Goal: Task Accomplishment & Management: Complete application form

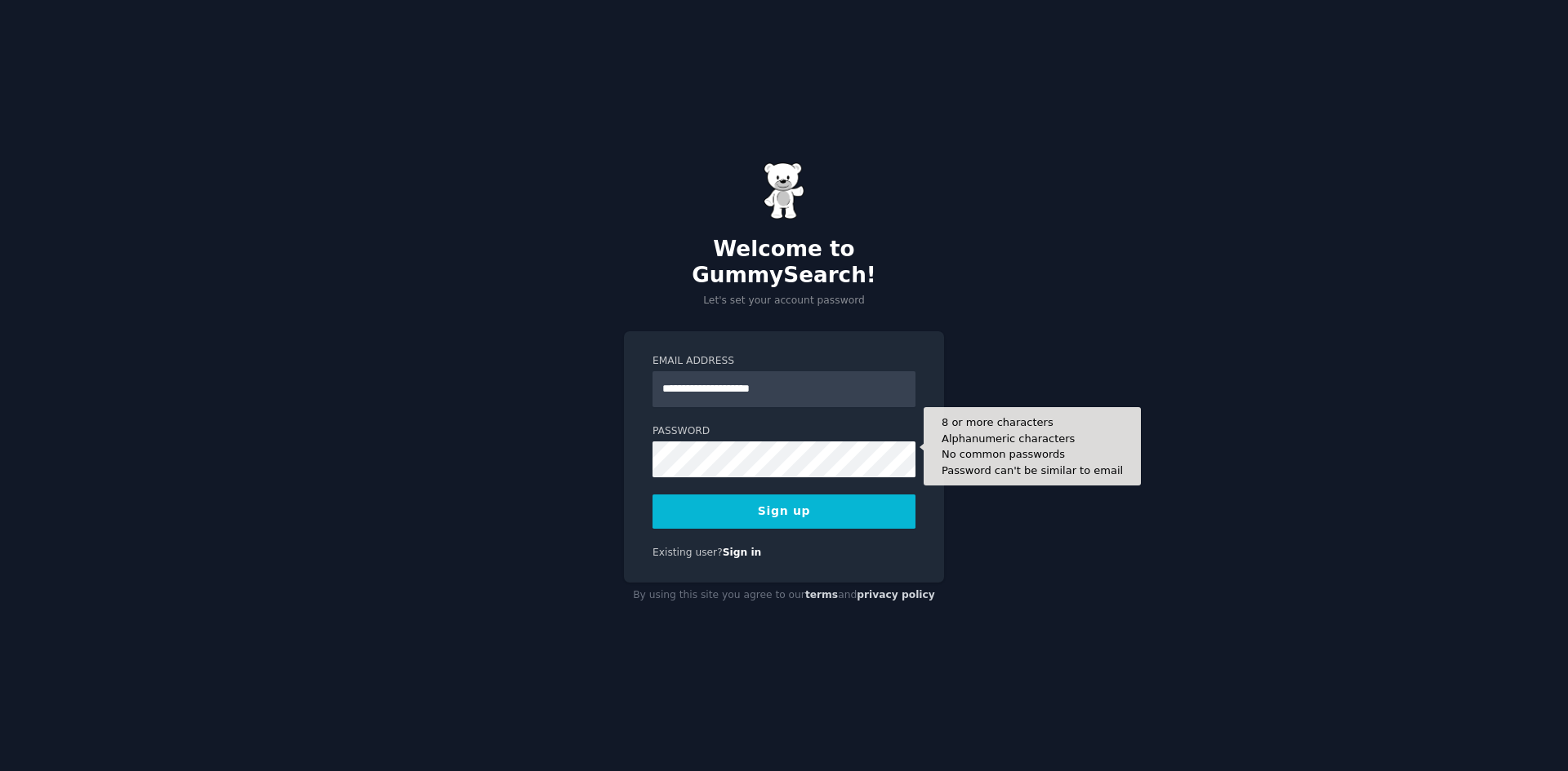
type input "**********"
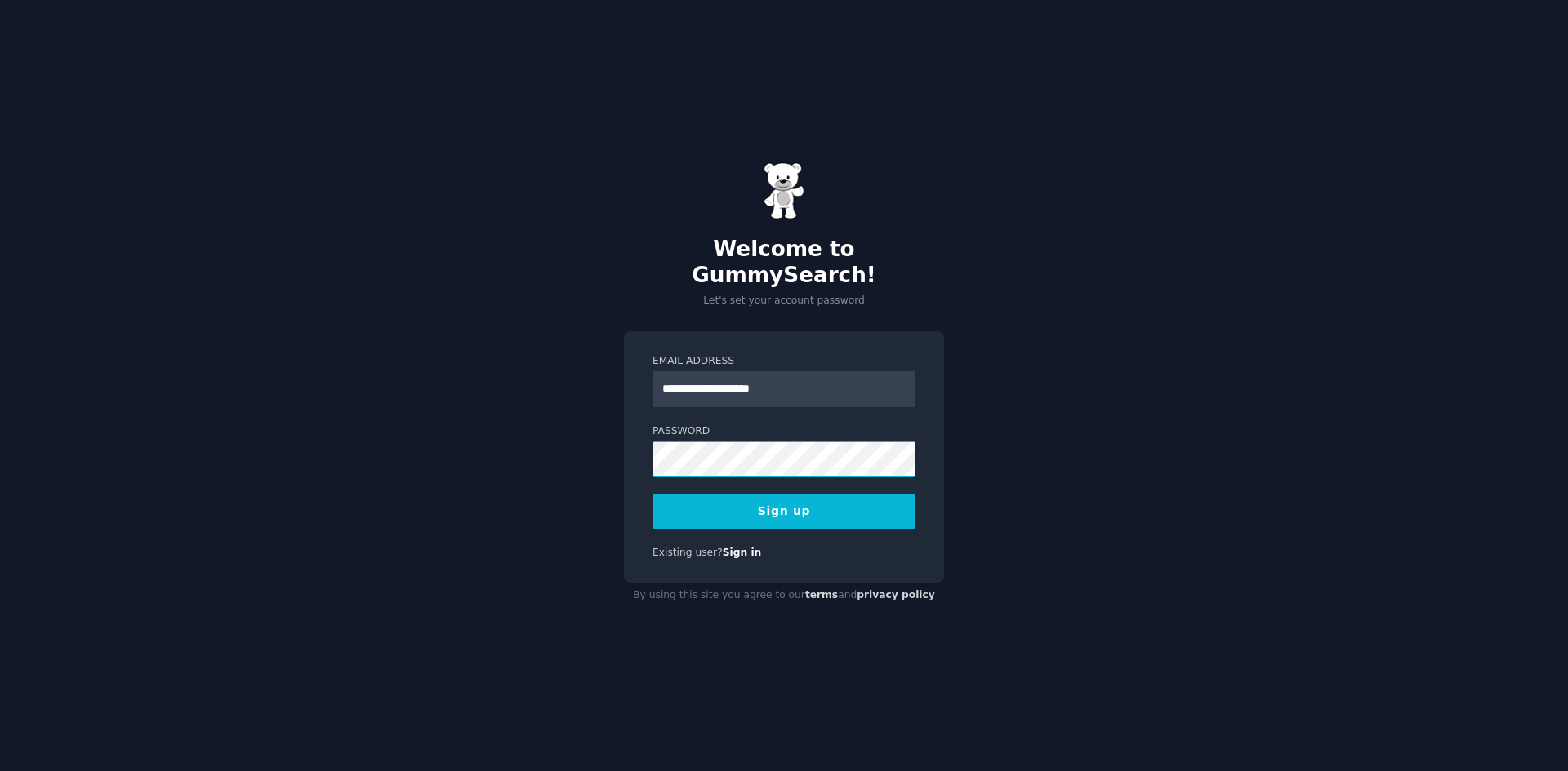
click at [618, 437] on div "**********" at bounding box center [784, 386] width 1568 height 771
click at [742, 498] on button "Sign up" at bounding box center [784, 511] width 263 height 34
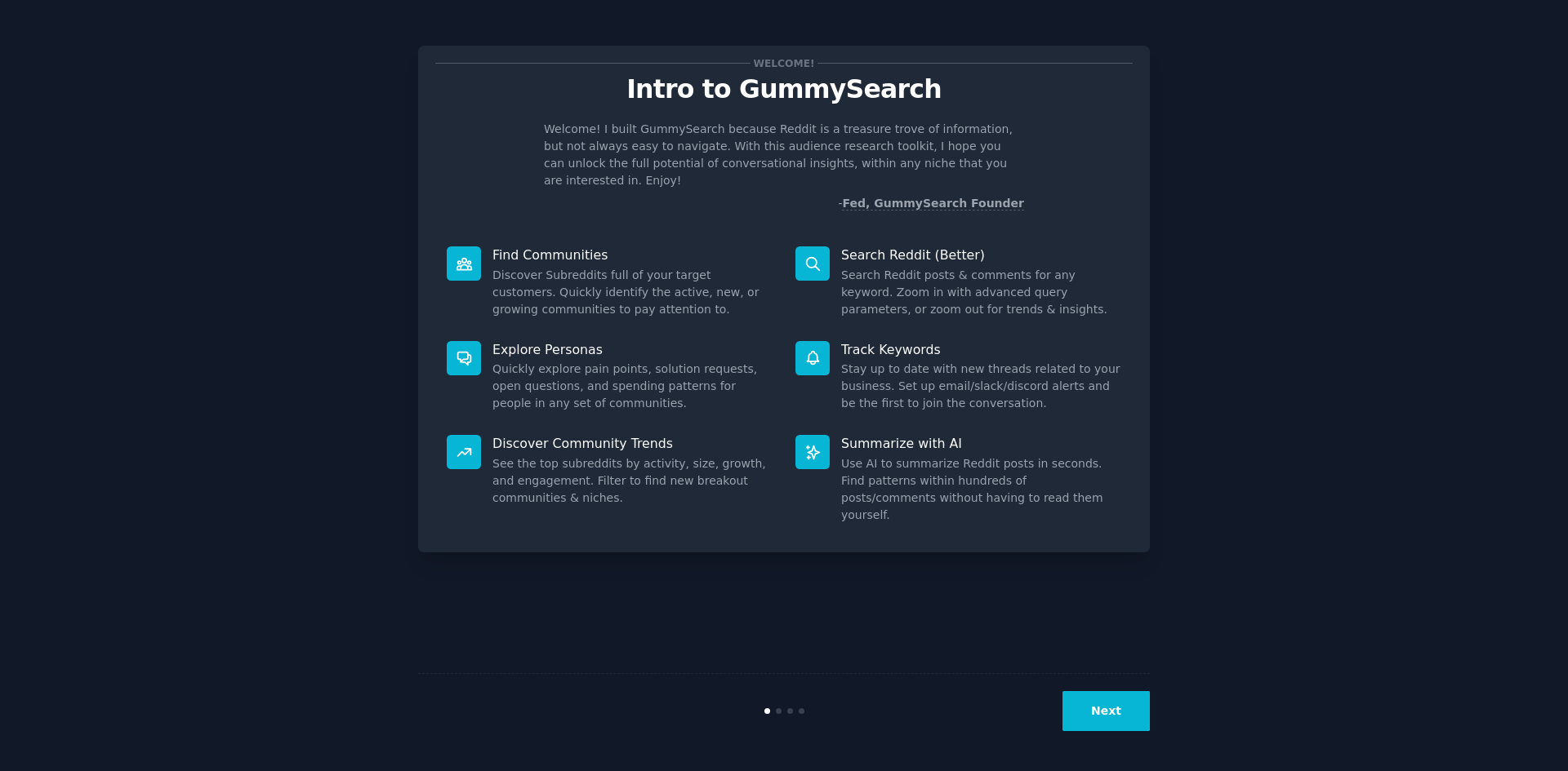
click at [1095, 714] on button "Next" at bounding box center [1106, 711] width 87 height 40
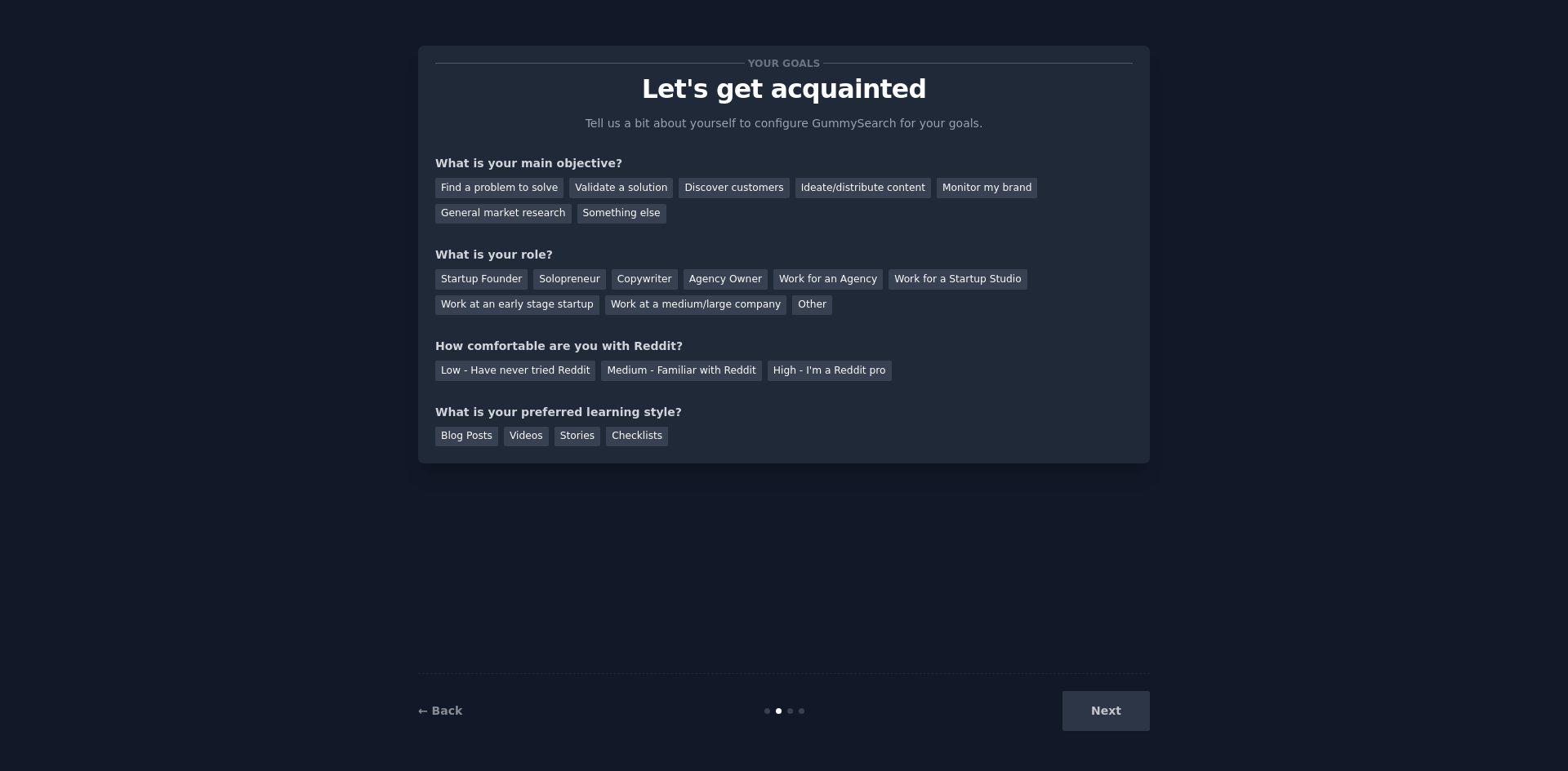
click at [1106, 700] on div "Next" at bounding box center [1028, 711] width 245 height 40
click at [1109, 711] on div "Next" at bounding box center [1028, 711] width 245 height 40
click at [1109, 719] on div "Next" at bounding box center [1028, 711] width 245 height 40
click at [681, 195] on div "Discover customers" at bounding box center [734, 188] width 111 height 21
click at [567, 276] on div "Solopreneur" at bounding box center [569, 279] width 72 height 21
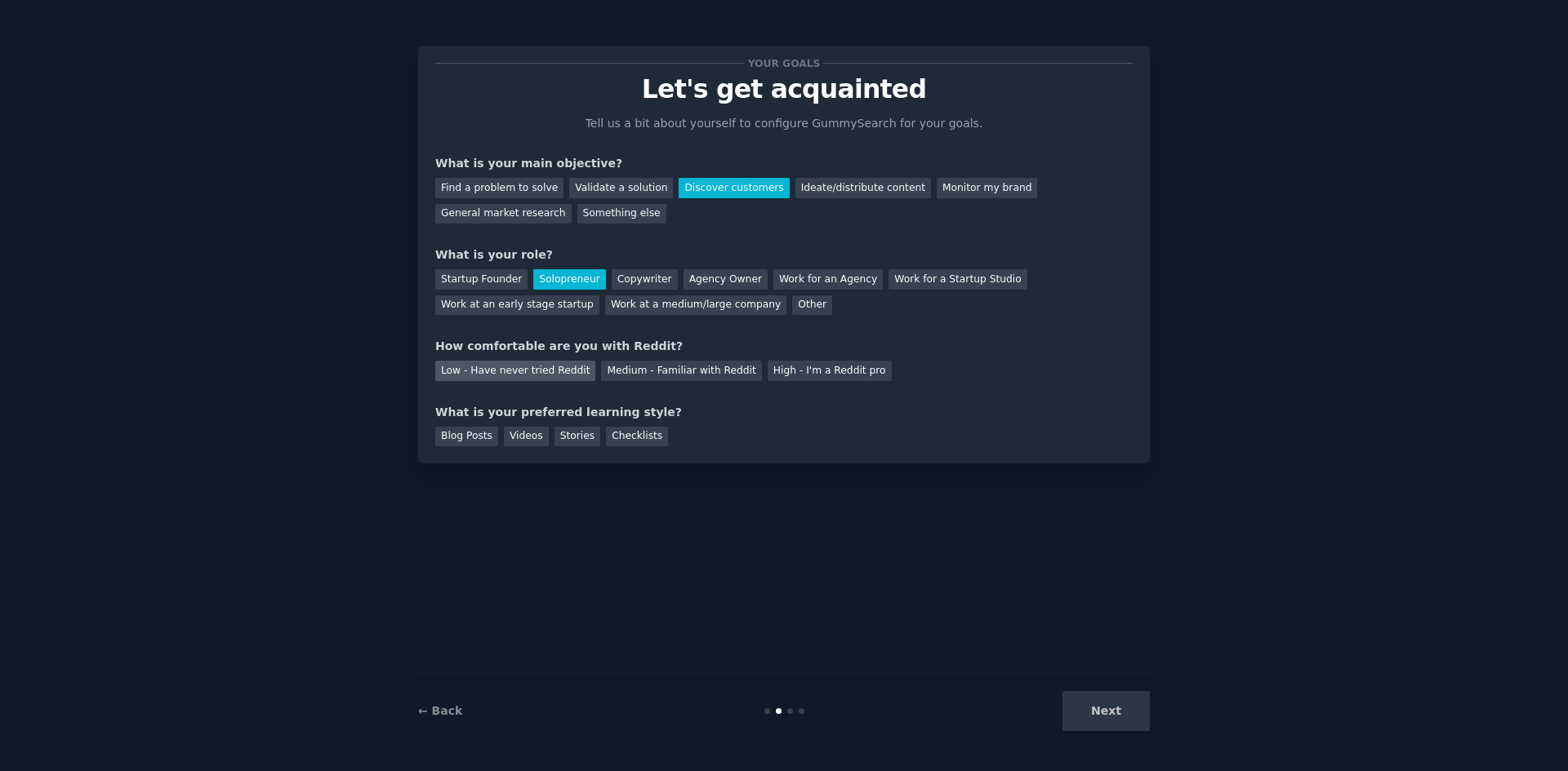
click at [530, 371] on div "Low - Have never tried Reddit" at bounding box center [515, 371] width 160 height 21
click at [628, 433] on div "Checklists" at bounding box center [637, 437] width 62 height 21
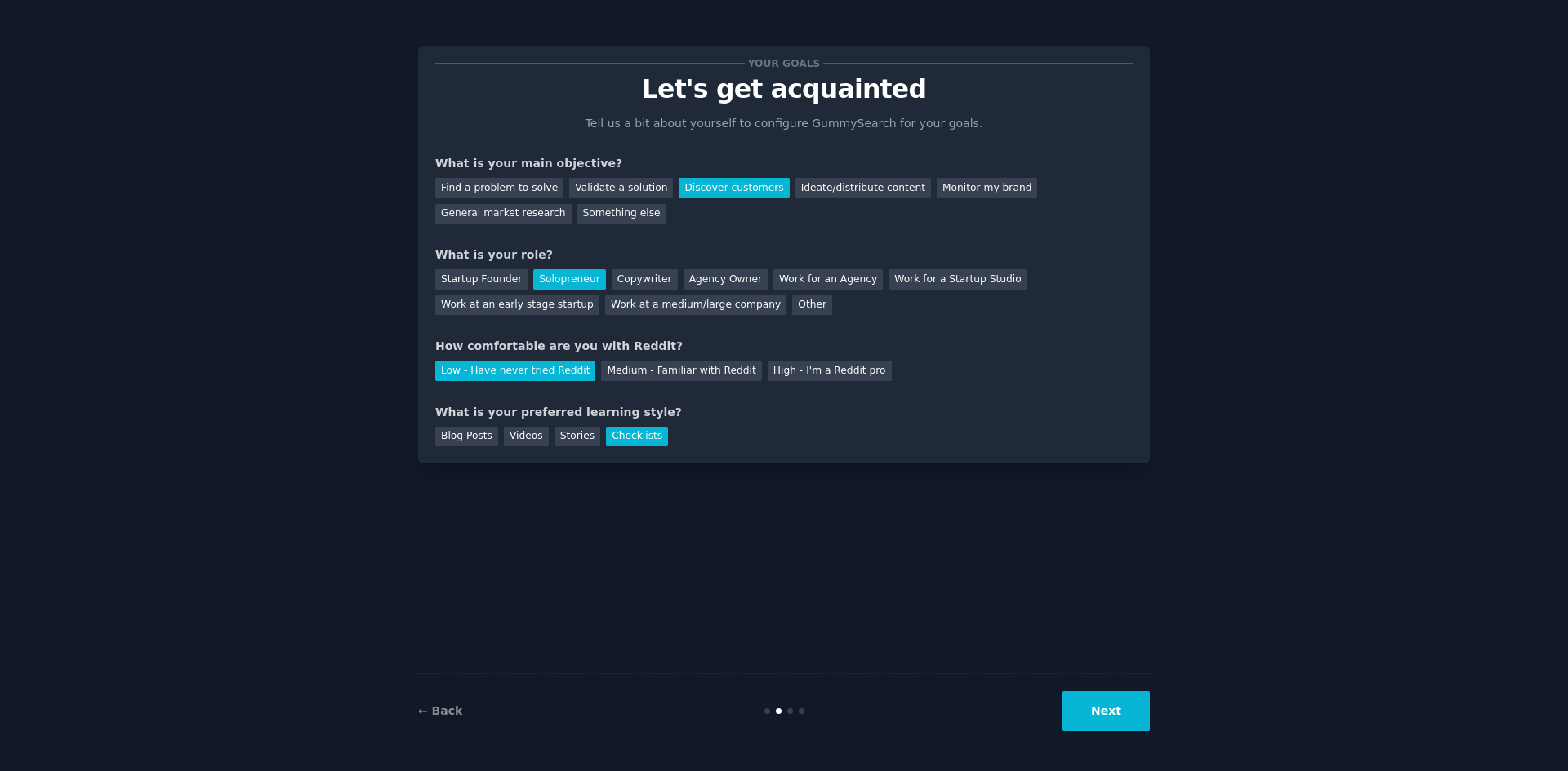
click at [1109, 702] on button "Next" at bounding box center [1106, 711] width 87 height 40
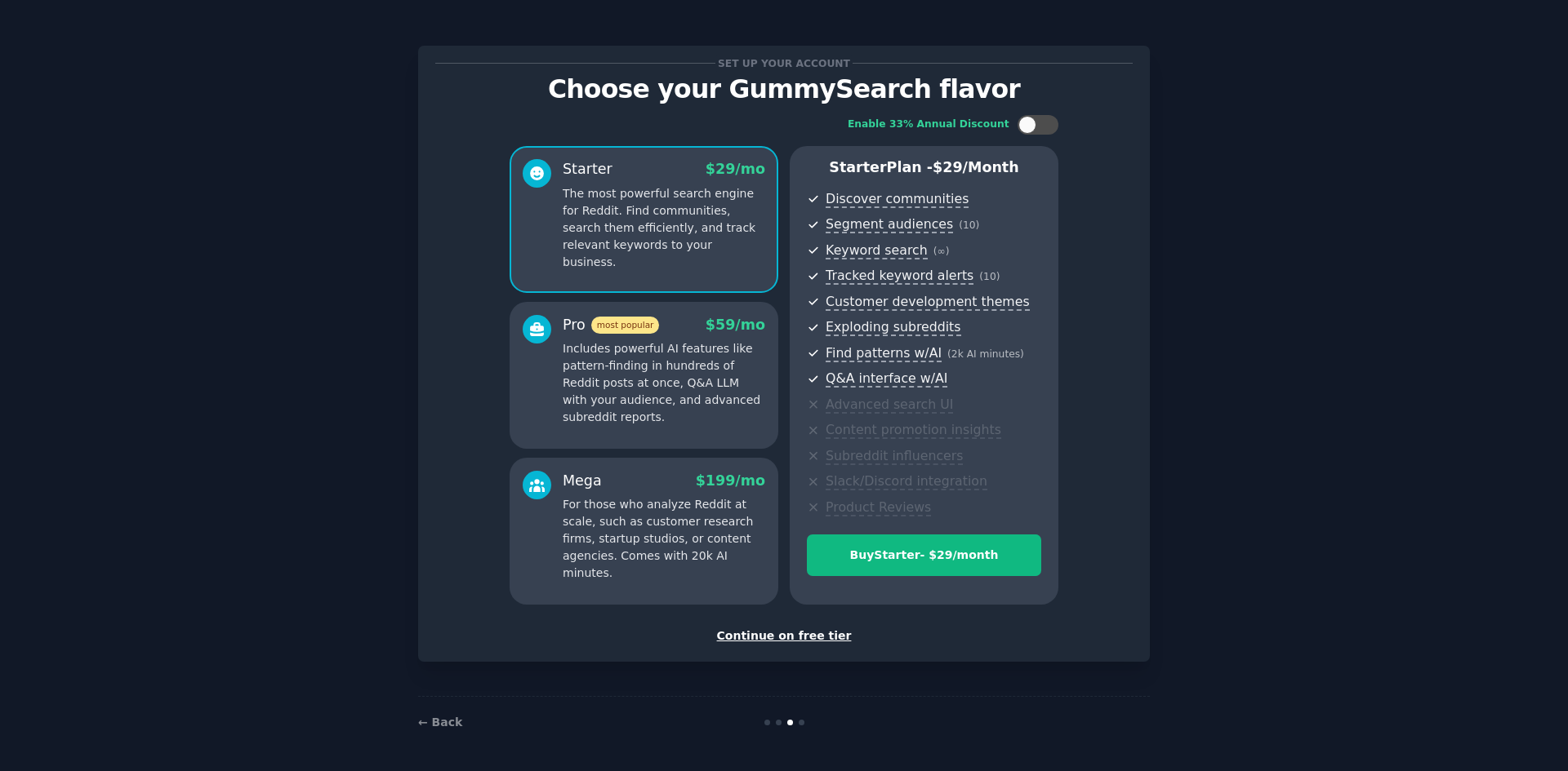
click at [826, 637] on div "Continue on free tier" at bounding box center [784, 636] width 698 height 17
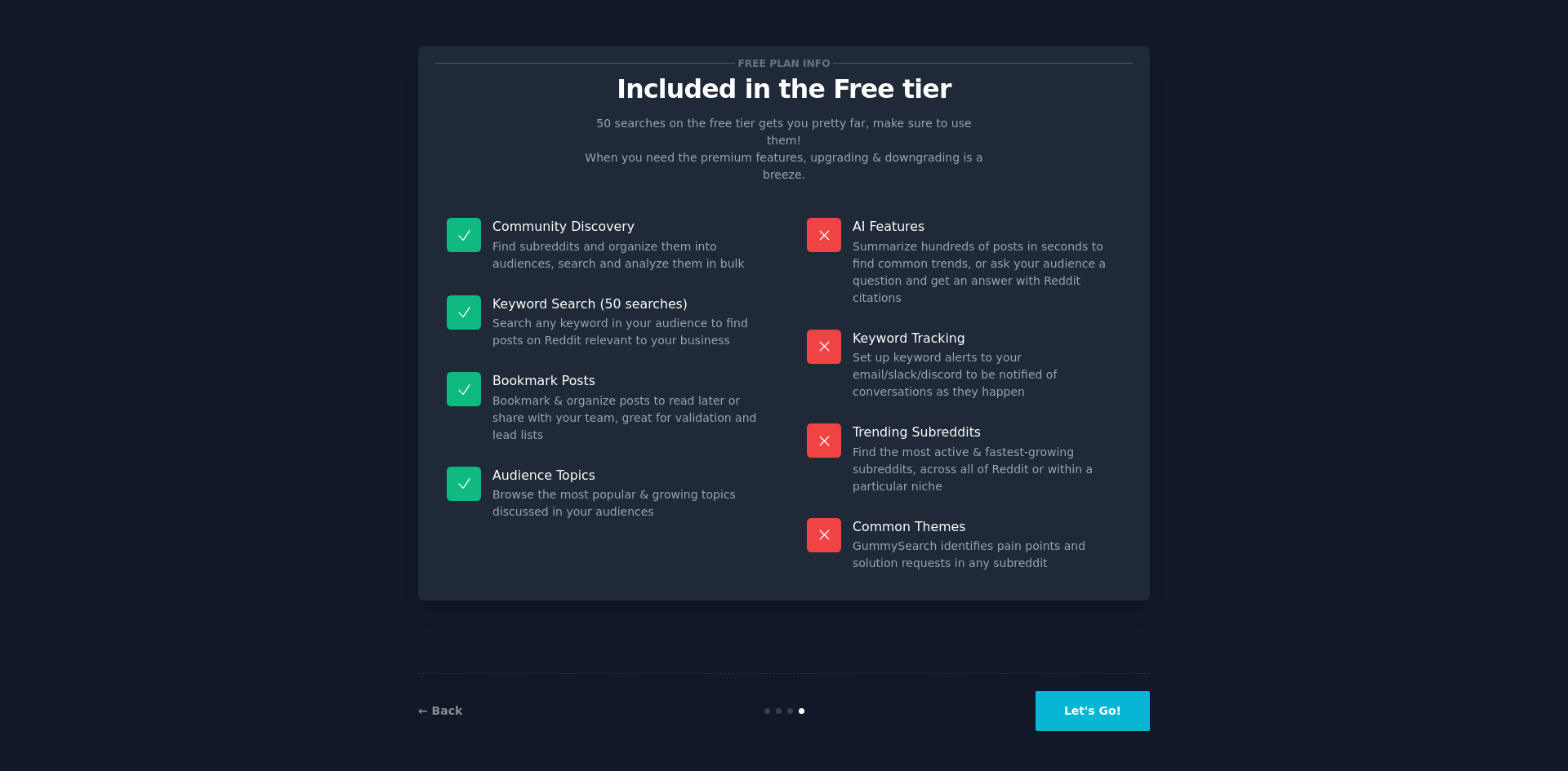
click at [1081, 705] on button "Let's Go!" at bounding box center [1092, 711] width 114 height 40
